Goal: Task Accomplishment & Management: Use online tool/utility

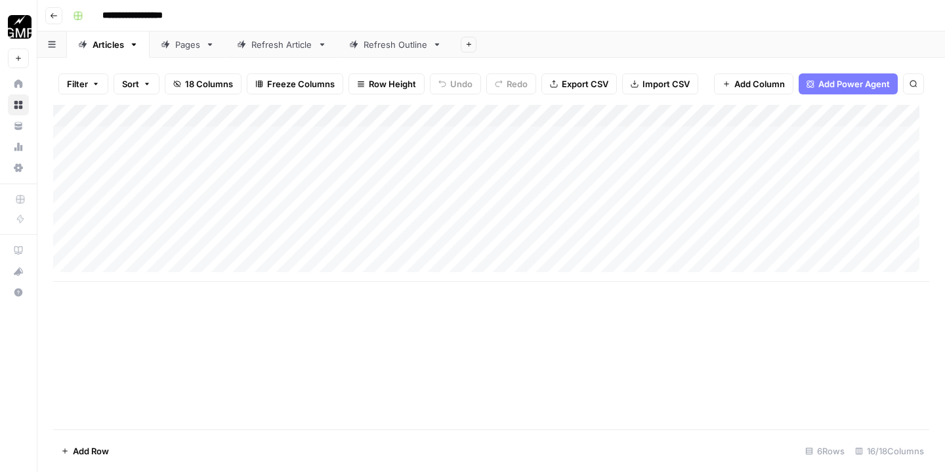
click at [53, 18] on icon "button" at bounding box center [54, 16] width 8 height 8
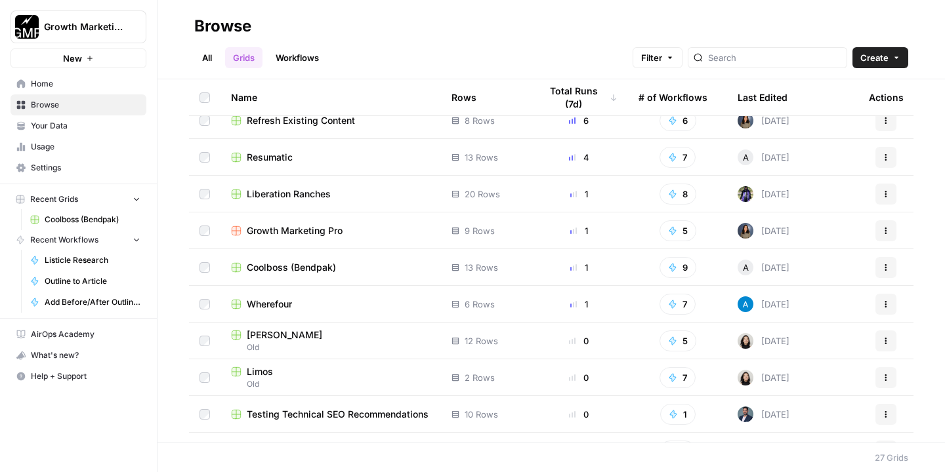
scroll to position [43, 0]
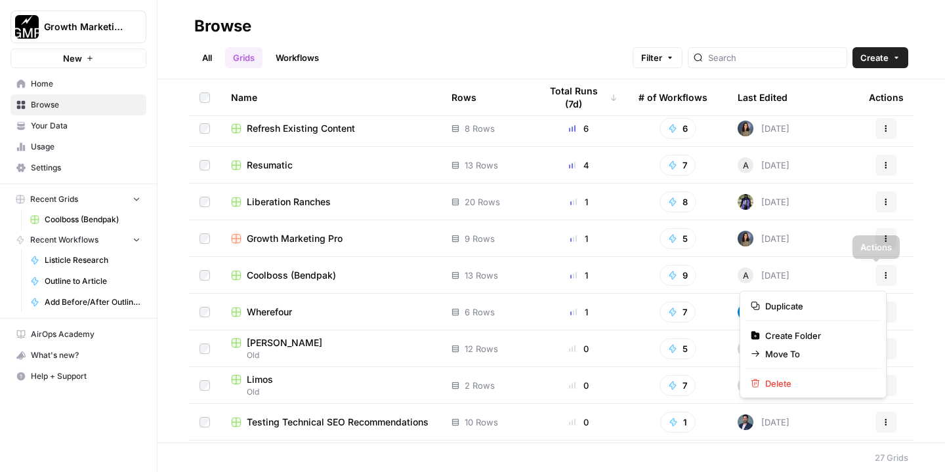
click at [882, 272] on icon "button" at bounding box center [886, 276] width 8 height 8
click at [811, 302] on span "Duplicate" at bounding box center [817, 306] width 105 height 13
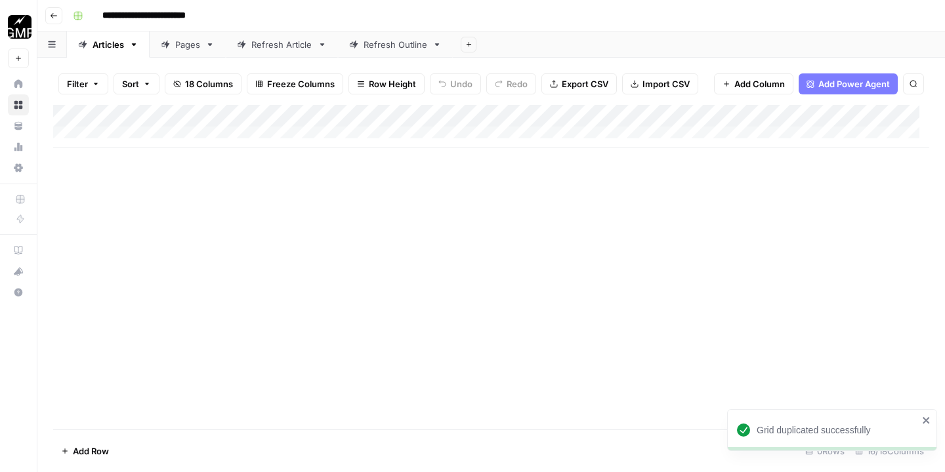
click at [155, 11] on input "**********" at bounding box center [163, 15] width 134 height 21
type input "*****"
click at [446, 117] on div "Add Column" at bounding box center [491, 126] width 876 height 43
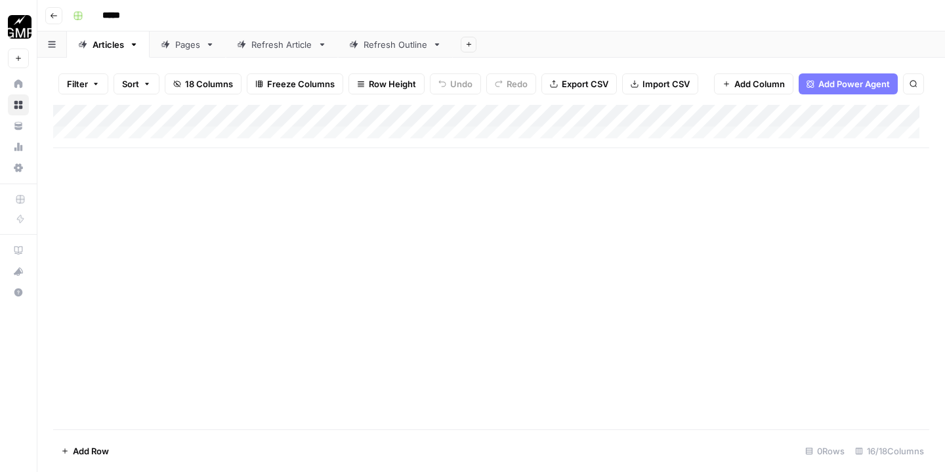
click at [556, 187] on div "Add Column" at bounding box center [491, 267] width 876 height 325
click at [540, 115] on div "Add Column" at bounding box center [491, 126] width 876 height 43
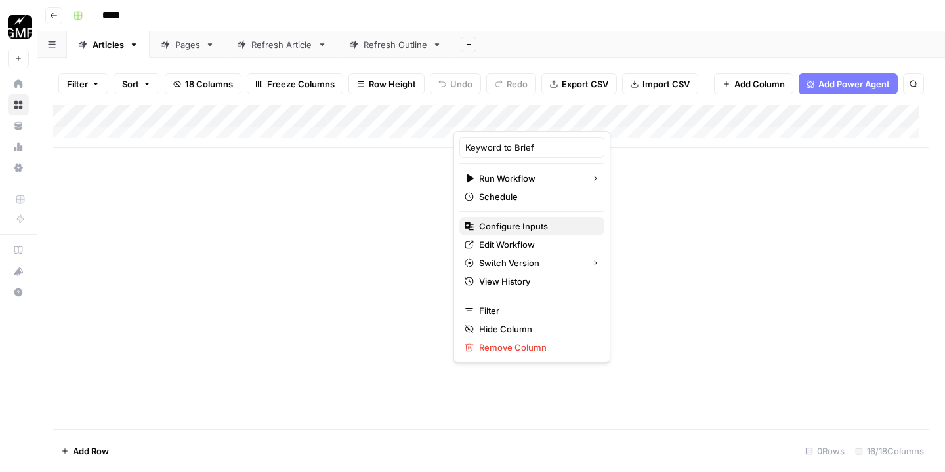
click at [533, 225] on span "Configure Inputs" at bounding box center [536, 226] width 115 height 13
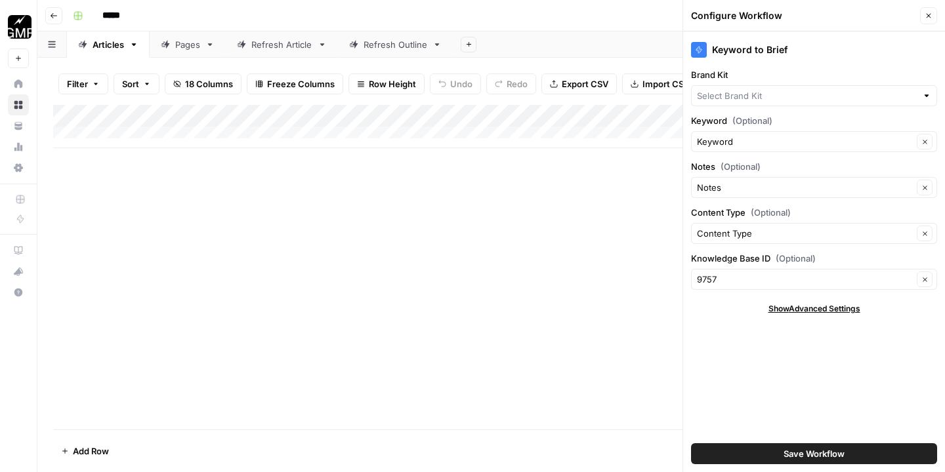
type input "Cool Boss"
click at [771, 92] on input "Brand Kit" at bounding box center [805, 95] width 216 height 13
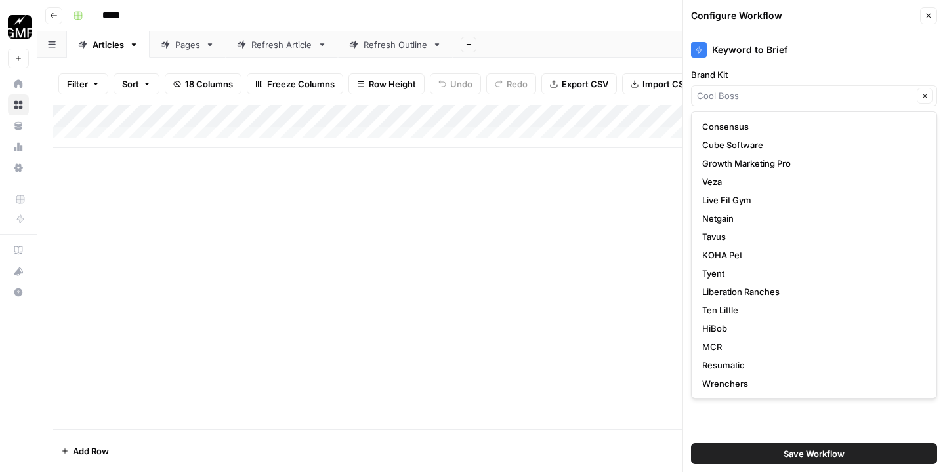
type input "Cool Boss"
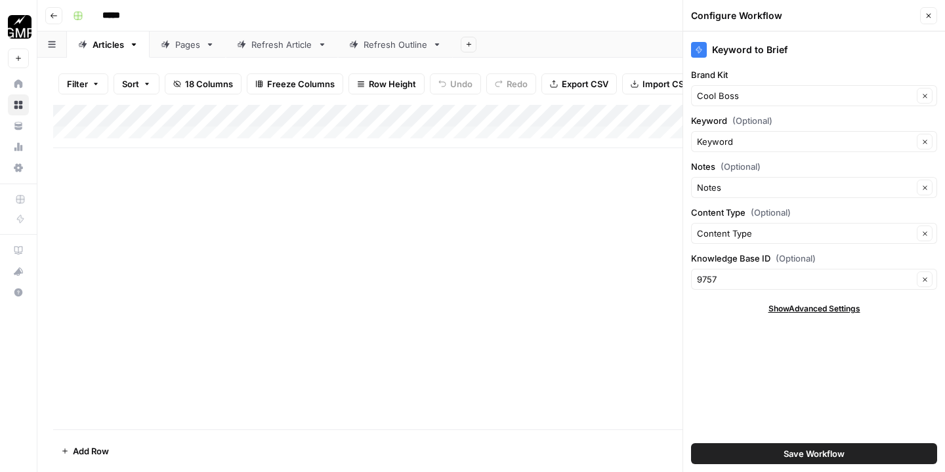
click at [583, 208] on div "Add Column" at bounding box center [491, 267] width 876 height 325
click at [924, 12] on icon "button" at bounding box center [928, 16] width 8 height 8
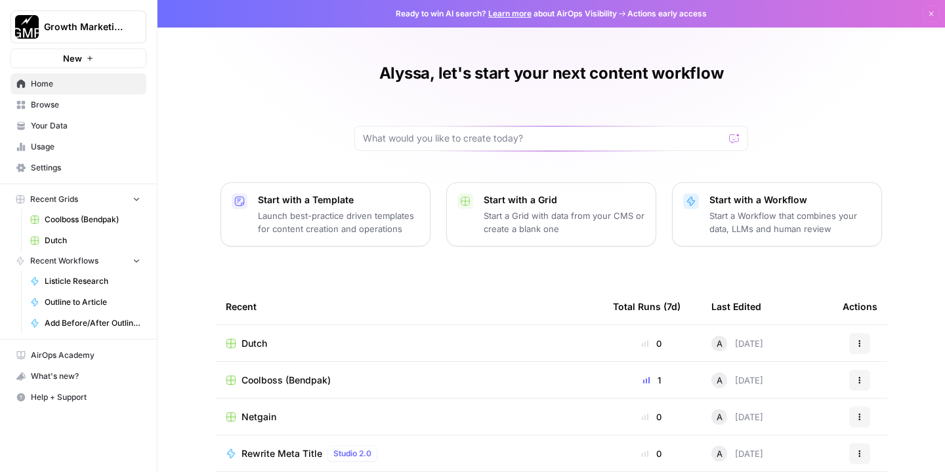
click at [69, 125] on span "Your Data" at bounding box center [86, 126] width 110 height 12
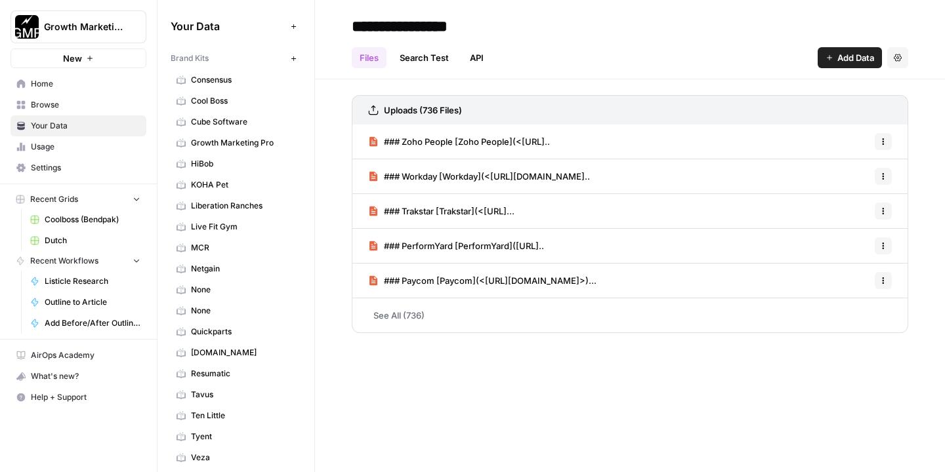
click at [290, 55] on icon "button" at bounding box center [293, 58] width 7 height 7
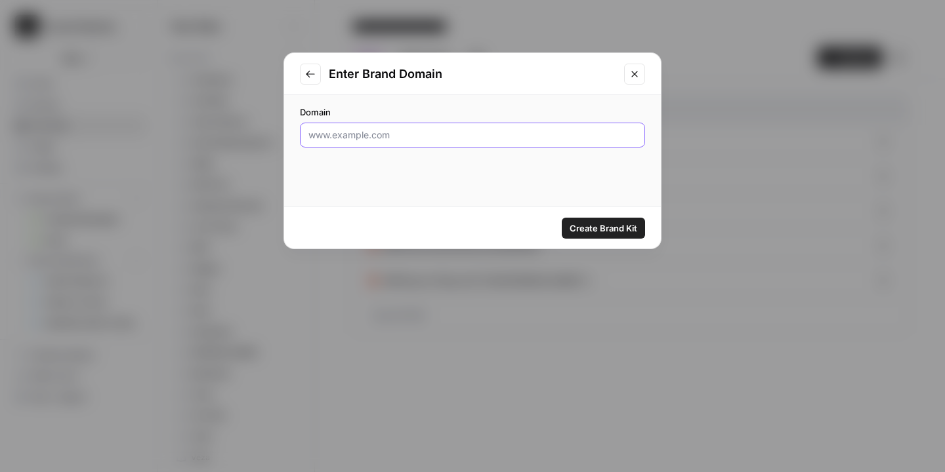
click at [383, 131] on input "Domain" at bounding box center [472, 135] width 328 height 13
paste input "https://www.dutch.com/"
type input "https://www.dutch.com/"
click at [617, 229] on span "Create Brand Kit" at bounding box center [603, 228] width 68 height 13
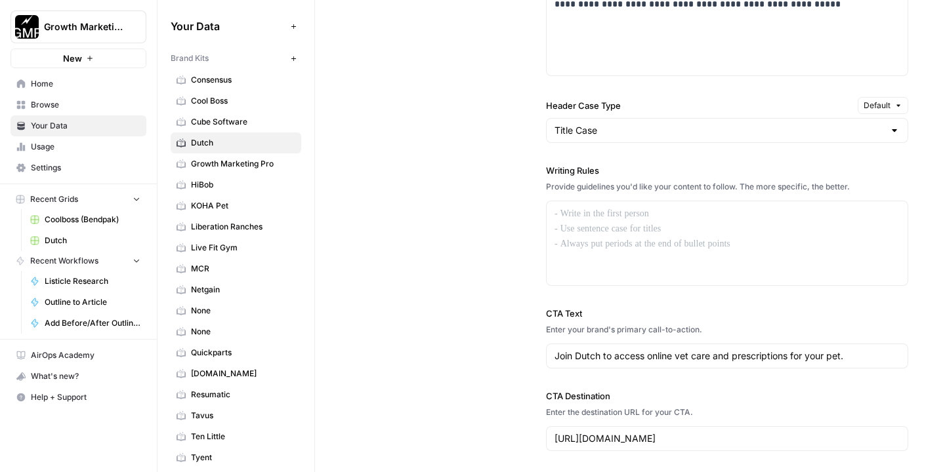
scroll to position [1058, 0]
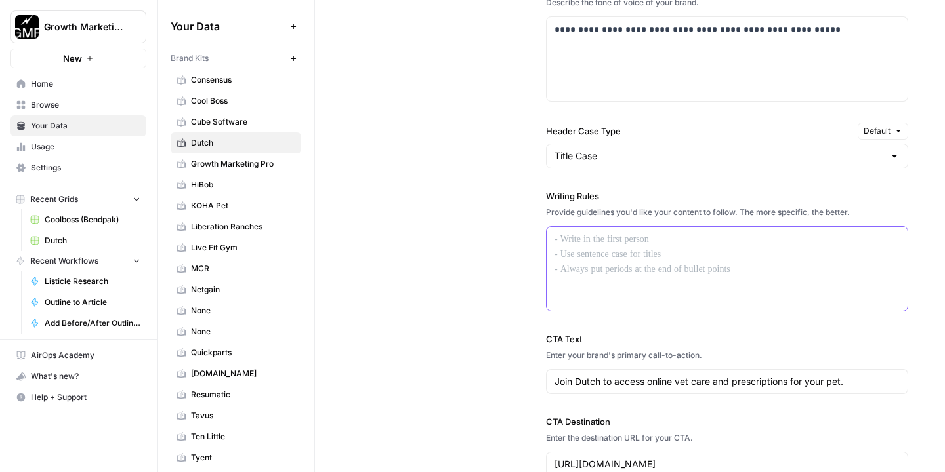
click at [716, 247] on p at bounding box center [726, 239] width 345 height 15
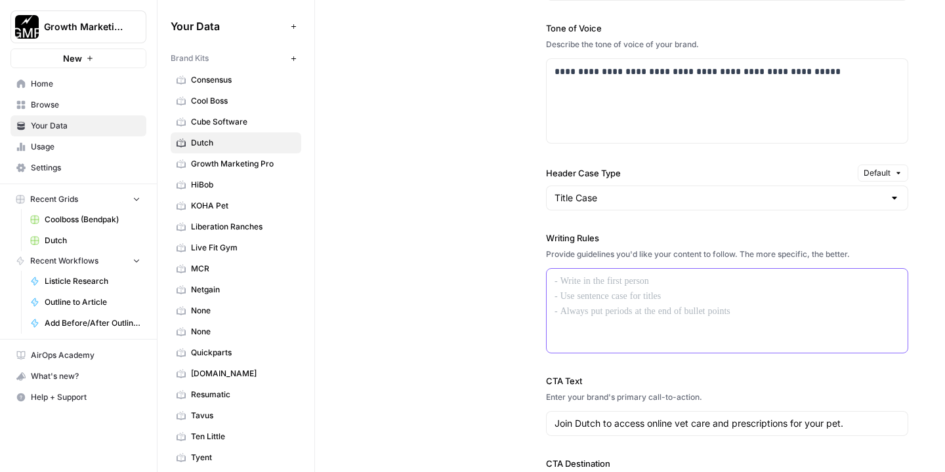
scroll to position [906, 0]
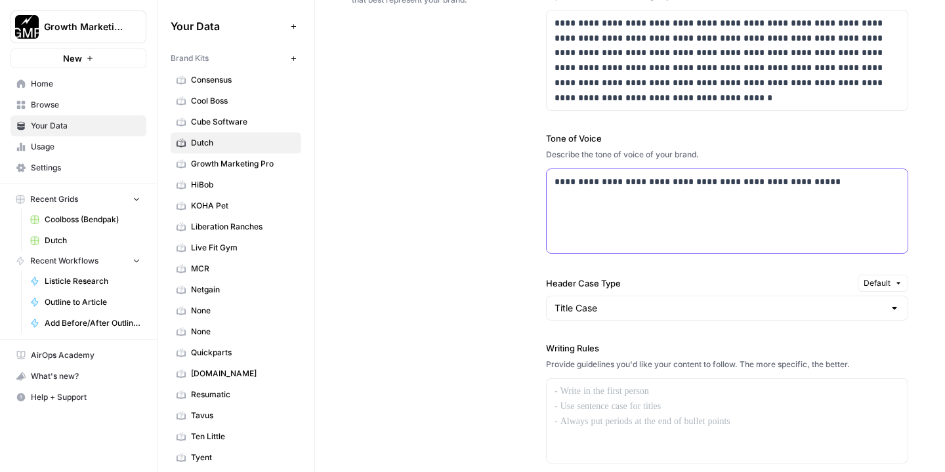
click at [834, 195] on div "**********" at bounding box center [726, 211] width 361 height 84
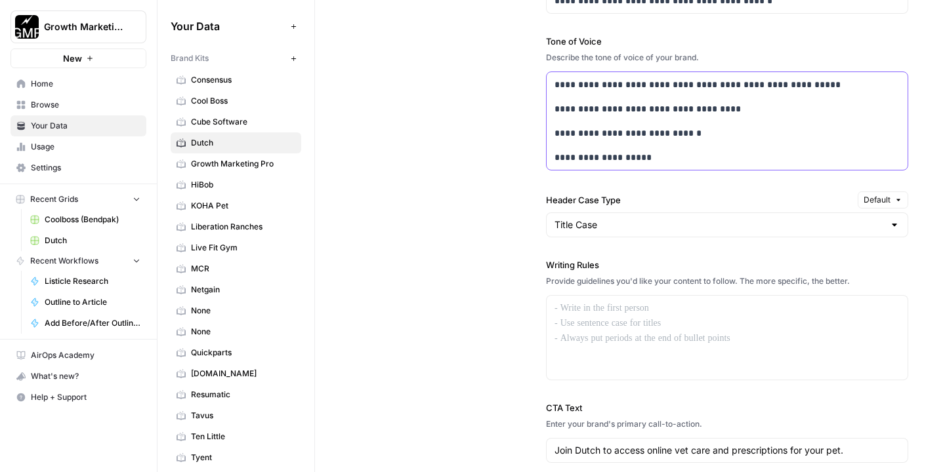
scroll to position [1065, 0]
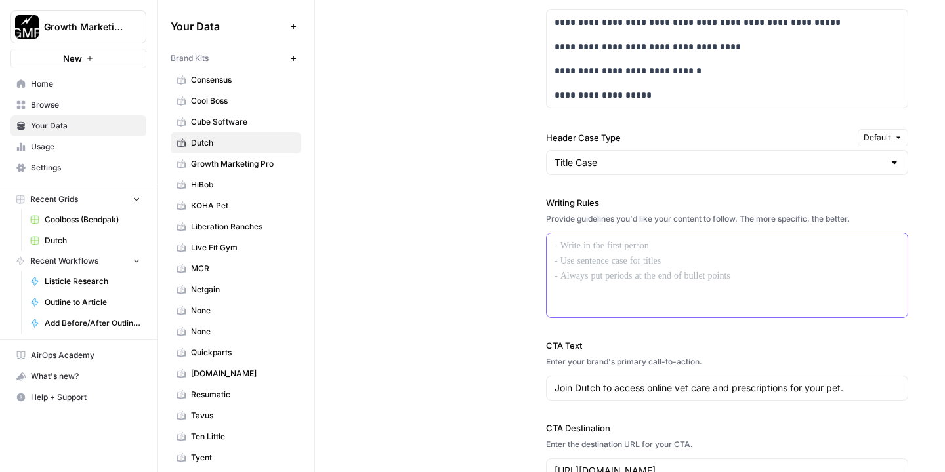
click at [636, 270] on div at bounding box center [726, 276] width 361 height 84
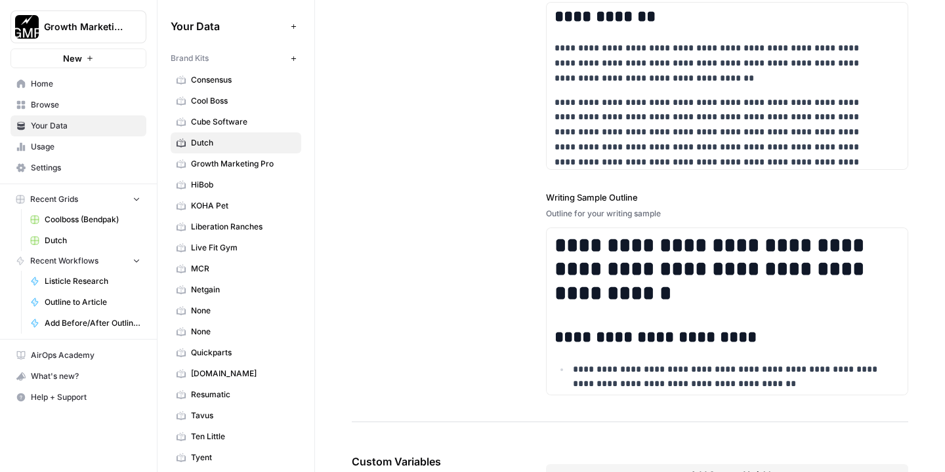
scroll to position [1956, 0]
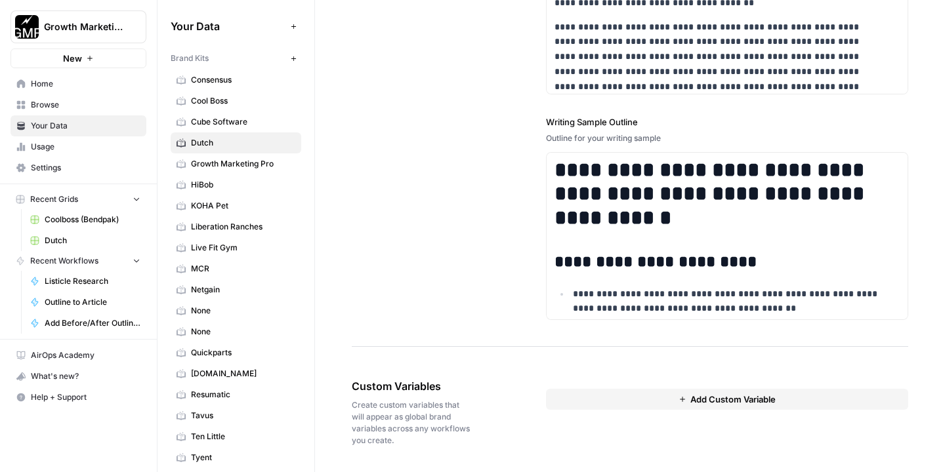
click at [778, 395] on button "Add Custom Variable" at bounding box center [727, 399] width 362 height 21
click at [697, 425] on input "text" at bounding box center [726, 424] width 323 height 12
type input "Page outline"
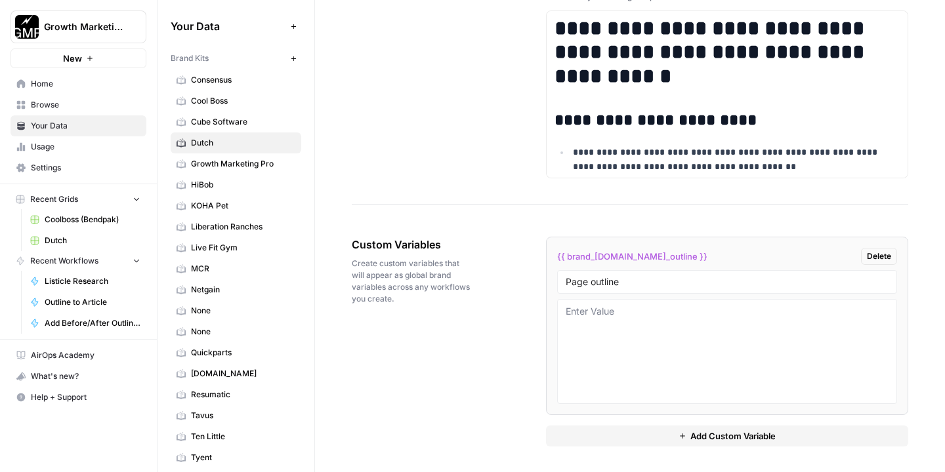
click at [737, 441] on span "Add Custom Variable" at bounding box center [732, 436] width 85 height 13
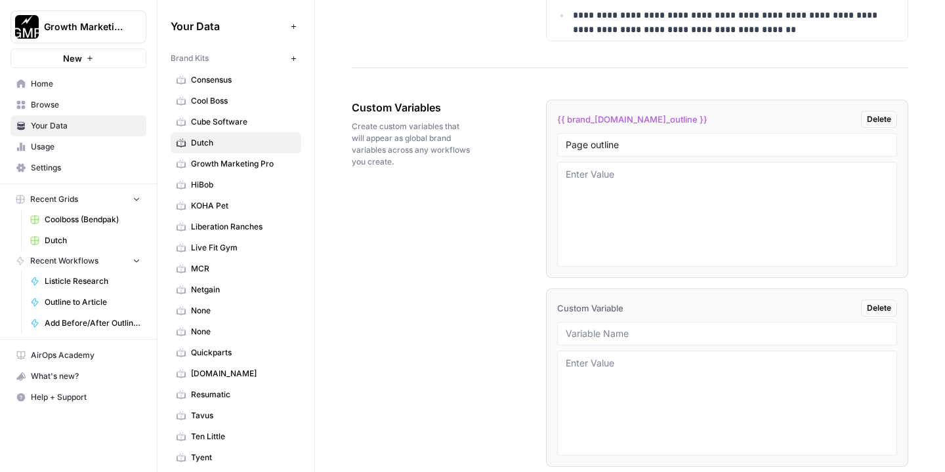
scroll to position [2286, 0]
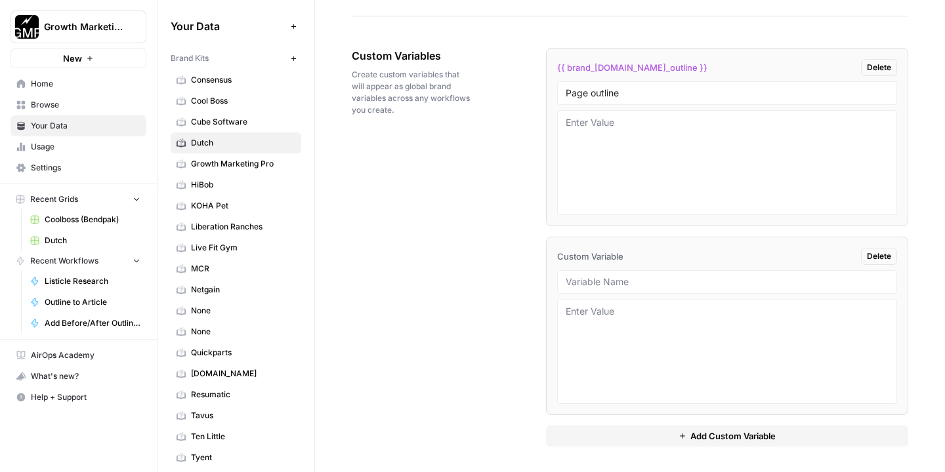
click at [687, 272] on div at bounding box center [727, 282] width 340 height 24
click at [687, 279] on input "text" at bounding box center [726, 282] width 323 height 12
type input "Page sample content one"
click at [750, 434] on span "Add Custom Variable" at bounding box center [732, 435] width 85 height 13
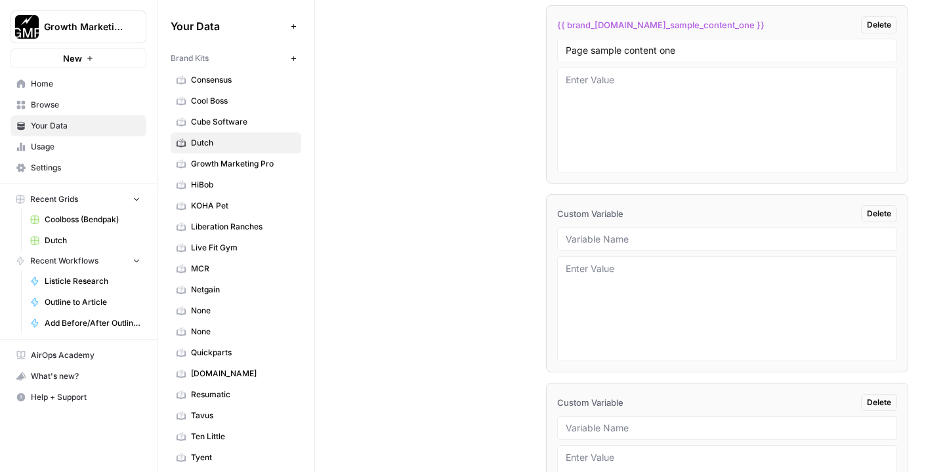
scroll to position [2535, 0]
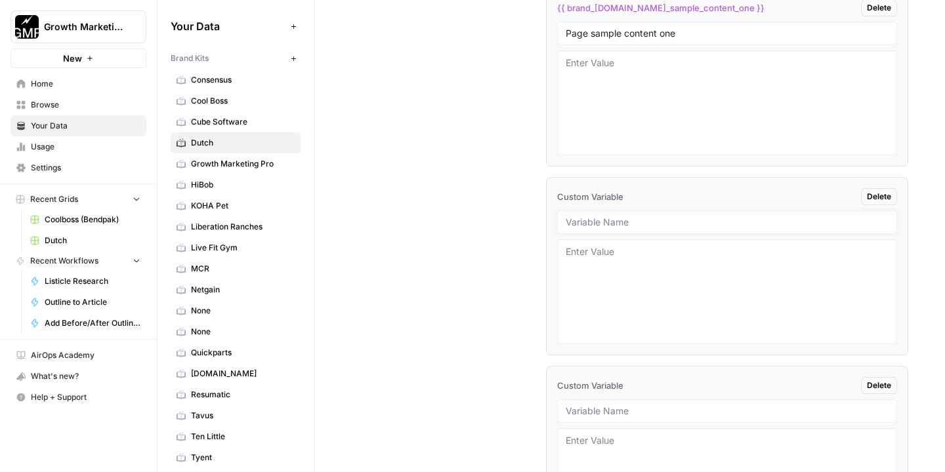
click at [643, 216] on input "text" at bounding box center [726, 222] width 323 height 12
type input "sample listicle outline"
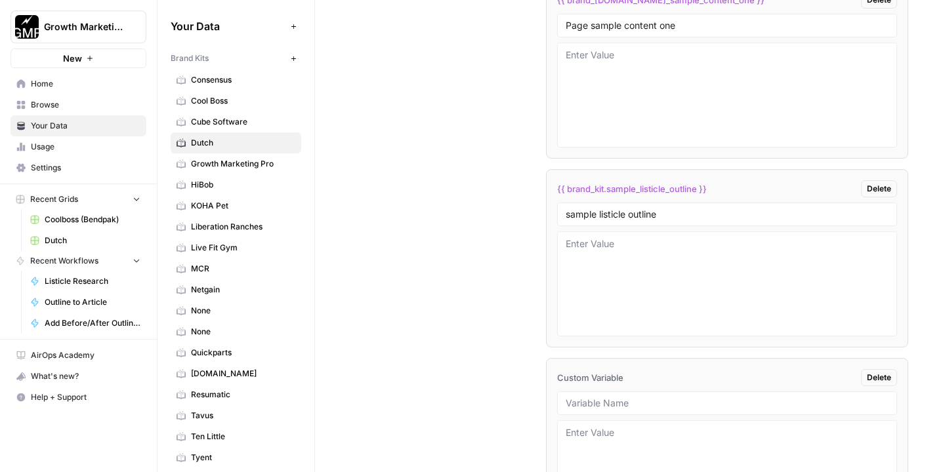
click at [630, 394] on div at bounding box center [727, 404] width 340 height 24
click at [634, 400] on input "text" at bounding box center [726, 404] width 323 height 12
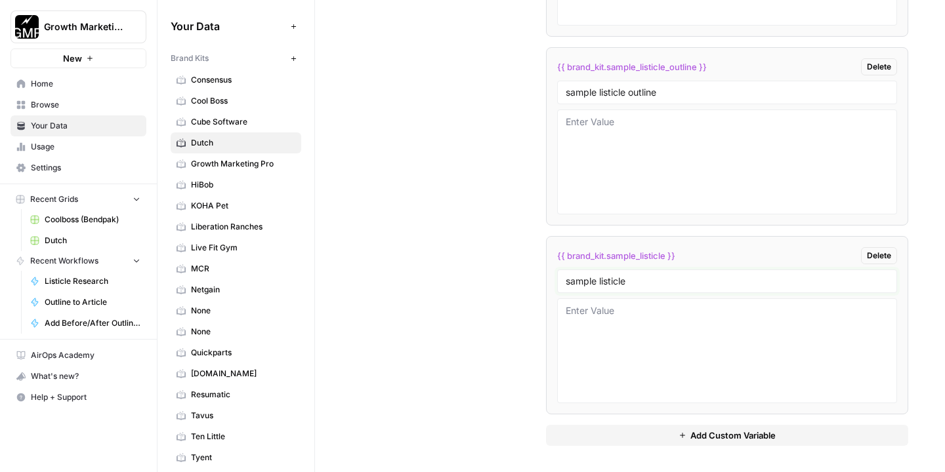
type input "sample listicle"
click at [697, 429] on span "Add Custom Variable" at bounding box center [732, 435] width 85 height 13
click at [646, 461] on div at bounding box center [727, 471] width 340 height 24
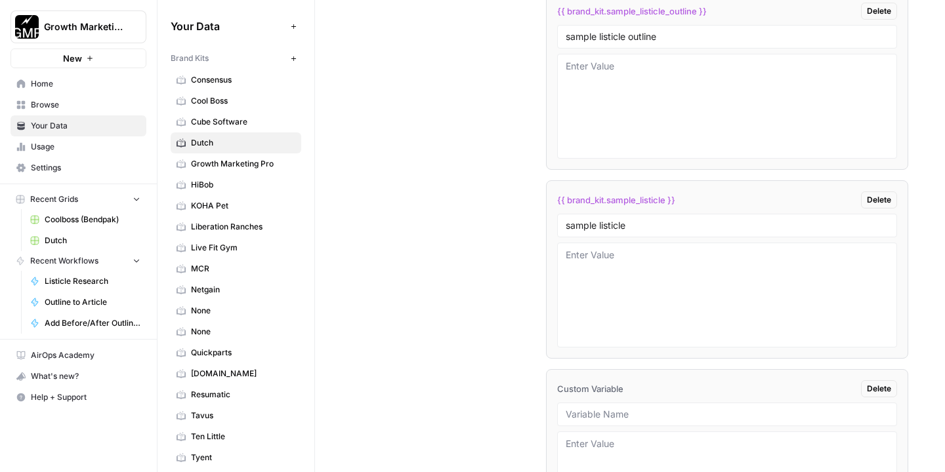
scroll to position [2729, 0]
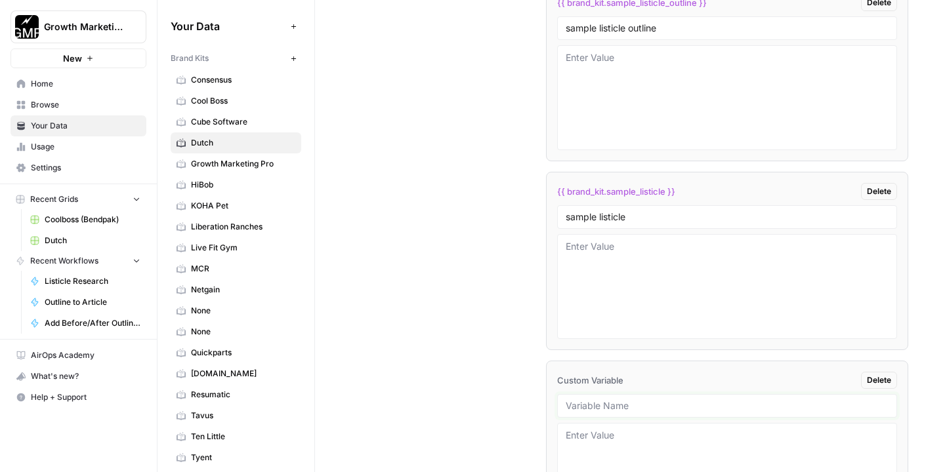
click at [640, 400] on input "text" at bounding box center [726, 406] width 323 height 12
type input "sample guide outline"
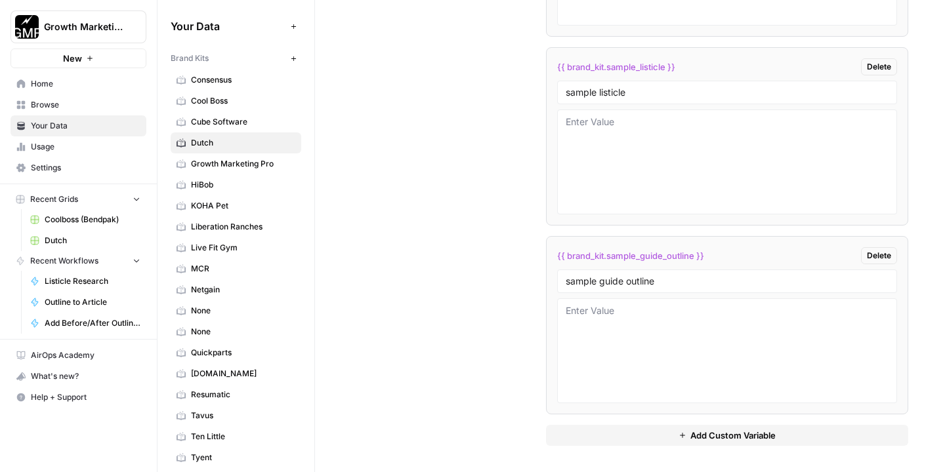
click at [724, 435] on span "Add Custom Variable" at bounding box center [732, 435] width 85 height 13
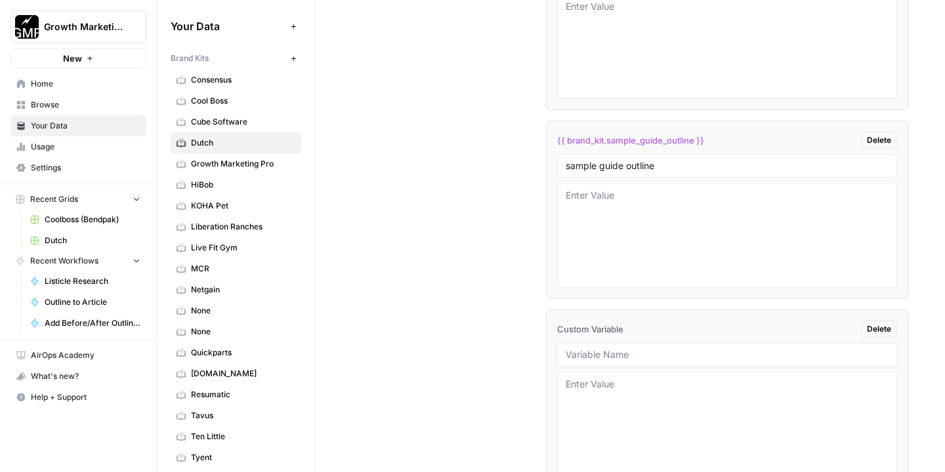
click at [638, 358] on input "text" at bounding box center [726, 355] width 323 height 12
type input "listicle sample title"
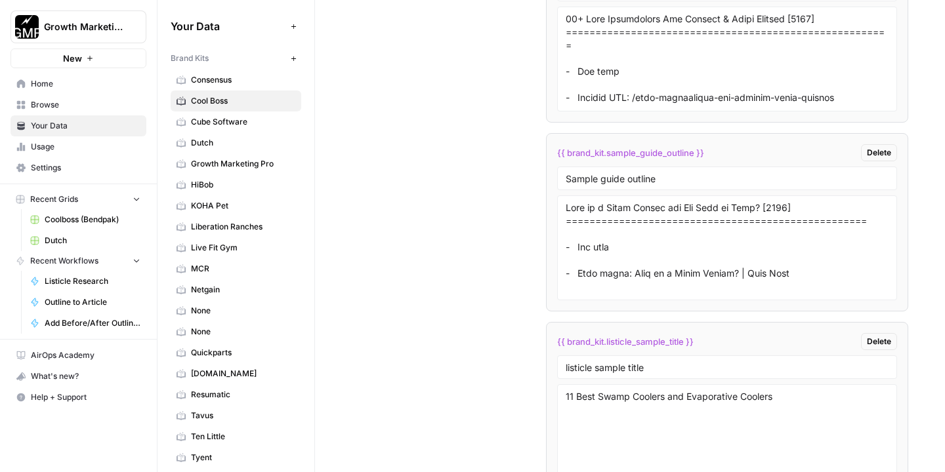
scroll to position [2919, 0]
